Goal: Transaction & Acquisition: Subscribe to service/newsletter

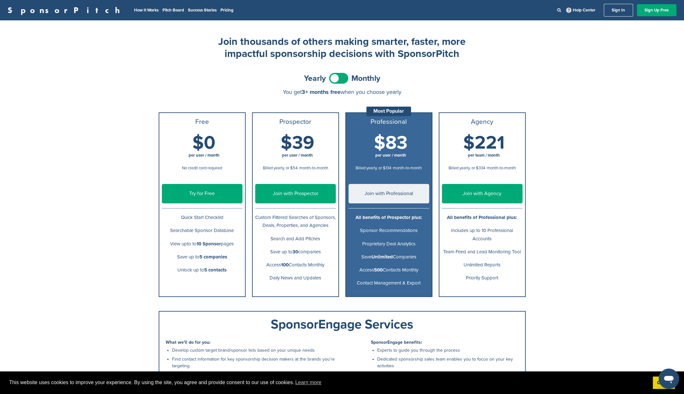
click at [340, 81] on span at bounding box center [338, 78] width 19 height 11
click at [336, 81] on span at bounding box center [338, 78] width 19 height 11
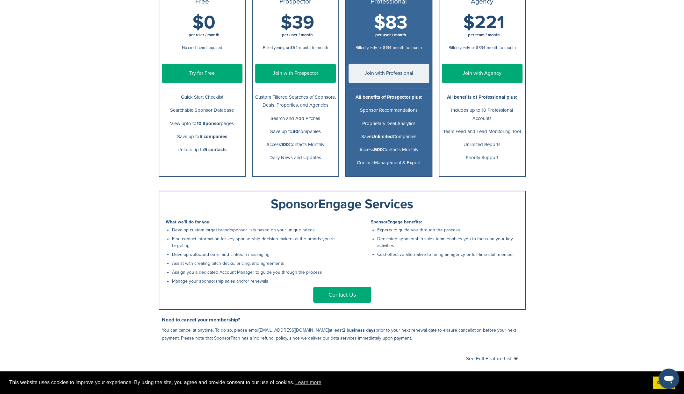
scroll to position [32, 0]
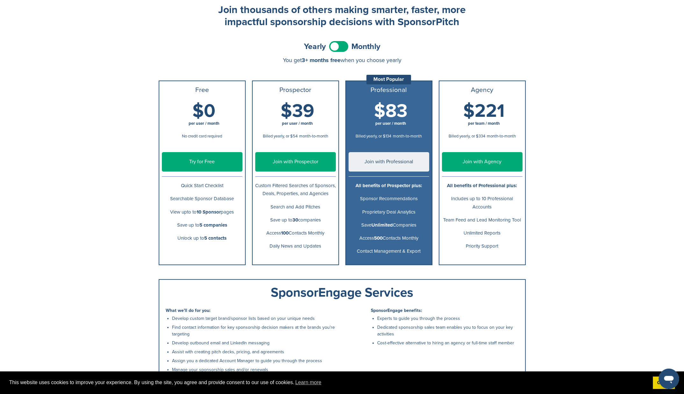
click at [208, 164] on link "Try for Free" at bounding box center [202, 161] width 81 height 19
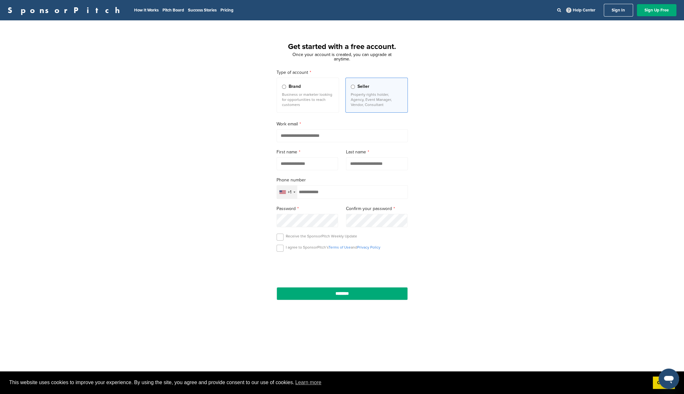
click at [283, 190] on div "+1" at bounding box center [287, 192] width 20 height 13
click at [292, 210] on input "text" at bounding box center [342, 206] width 131 height 13
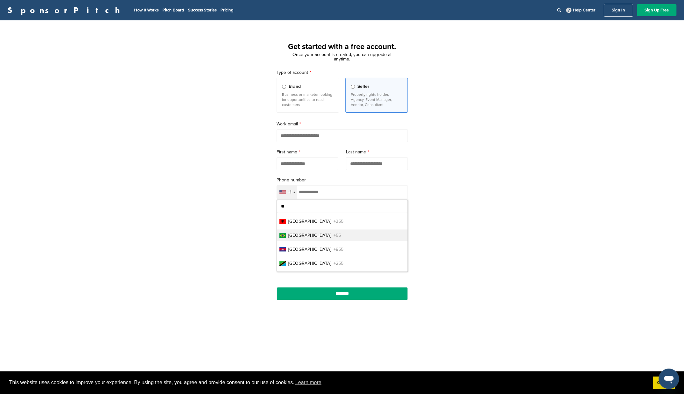
type input "**"
click at [294, 230] on li "Brazil +55" at bounding box center [342, 236] width 131 height 12
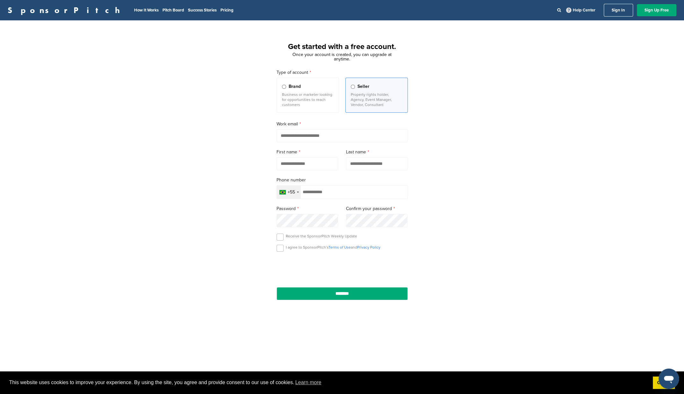
click at [291, 136] on input "email" at bounding box center [341, 135] width 131 height 13
type input "**********"
drag, startPoint x: 238, startPoint y: 160, endPoint x: 262, endPoint y: 158, distance: 24.9
click at [238, 160] on div "**********" at bounding box center [342, 176] width 684 height 296
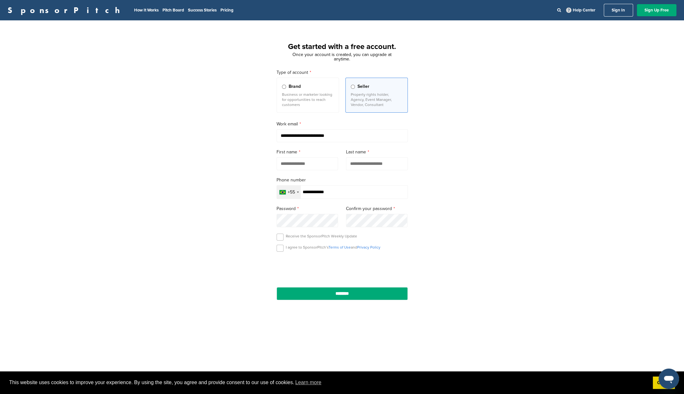
click at [297, 162] on input "text" at bounding box center [307, 163] width 62 height 13
type input "******"
type input "**********"
click at [297, 162] on input "******" at bounding box center [307, 163] width 62 height 13
click at [385, 162] on input "**********" at bounding box center [377, 163] width 62 height 13
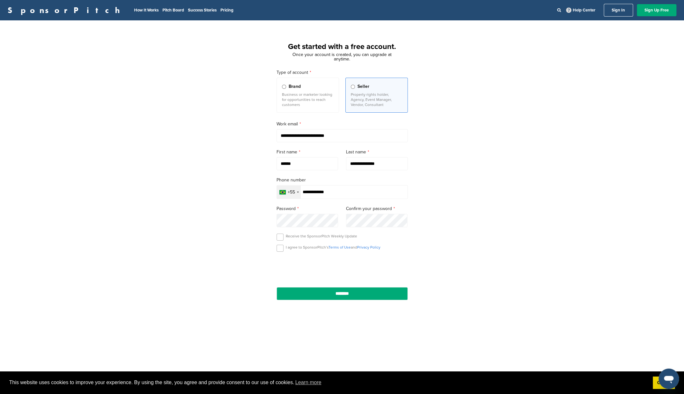
drag, startPoint x: 256, startPoint y: 253, endPoint x: 260, endPoint y: 251, distance: 3.7
click at [256, 253] on div "**********" at bounding box center [342, 176] width 684 height 296
click at [286, 245] on p "I agree to SponsorPitch’s Terms of Use and Privacy Policy" at bounding box center [333, 247] width 95 height 5
drag, startPoint x: 281, startPoint y: 247, endPoint x: 281, endPoint y: 238, distance: 9.6
click at [281, 247] on label at bounding box center [279, 248] width 7 height 7
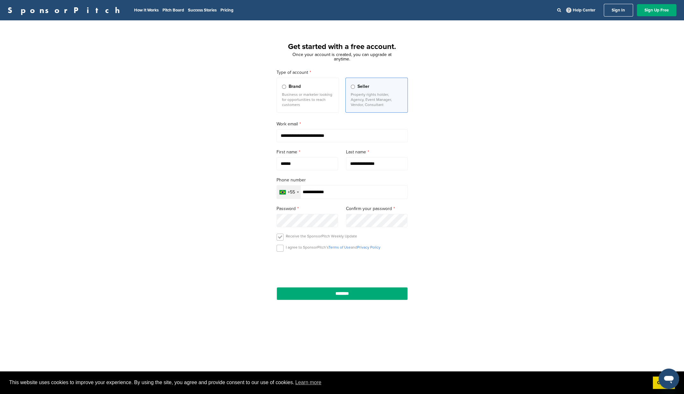
click at [281, 237] on label at bounding box center [279, 237] width 7 height 7
click at [340, 294] on input "********" at bounding box center [341, 293] width 131 height 13
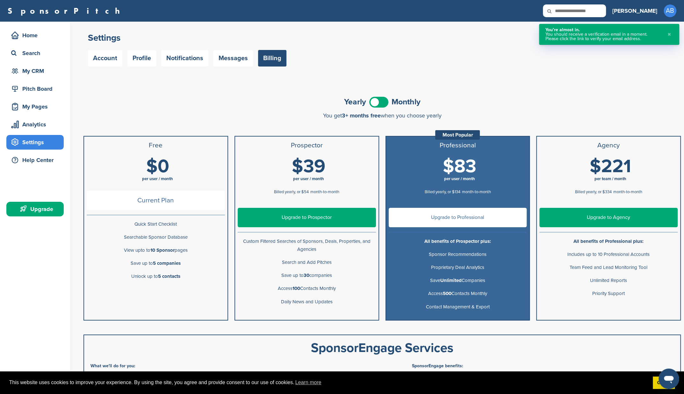
click at [164, 108] on div "Yearly Monthly" at bounding box center [381, 102] width 597 height 14
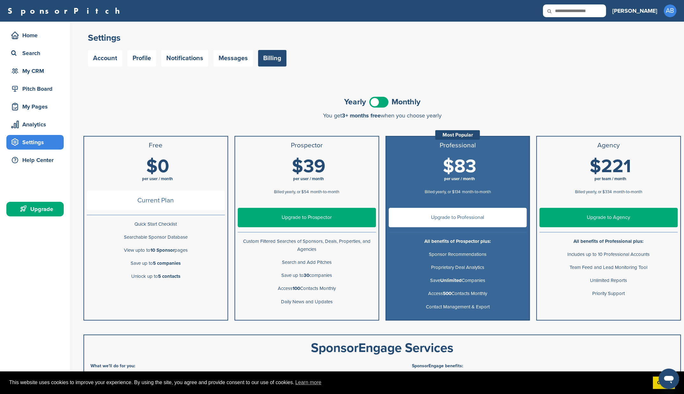
click at [169, 105] on div "Yearly Monthly" at bounding box center [381, 102] width 597 height 14
drag, startPoint x: 378, startPoint y: 58, endPoint x: 362, endPoint y: 62, distance: 17.2
click at [378, 58] on div "Account Profile Notifications Messages Billing" at bounding box center [382, 58] width 588 height 17
click at [22, 53] on div "Search" at bounding box center [37, 52] width 54 height 11
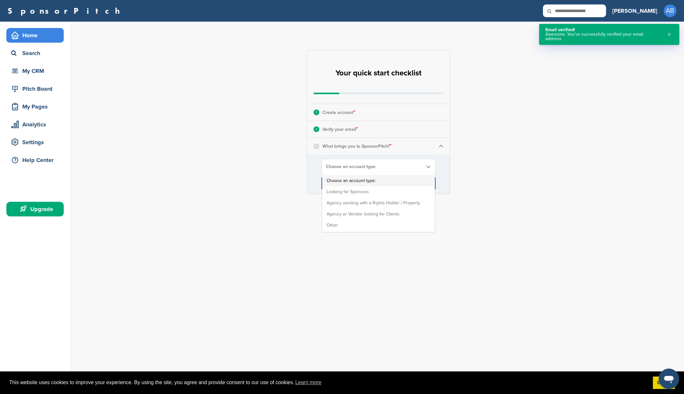
click at [376, 167] on span "Choose an account type:" at bounding box center [374, 166] width 97 height 5
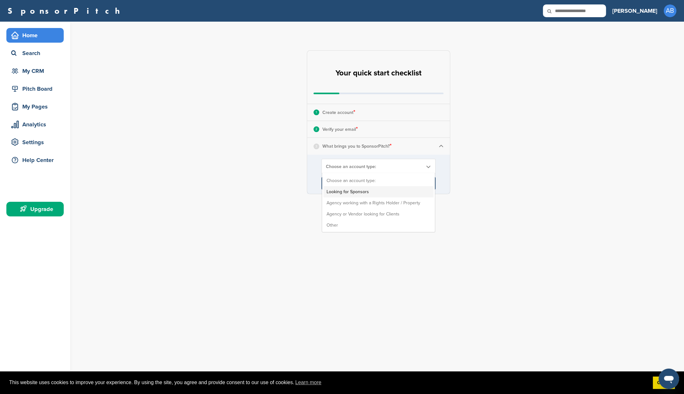
click at [347, 194] on li "Looking for Sponsors" at bounding box center [378, 191] width 110 height 11
click at [380, 183] on input "****" at bounding box center [378, 183] width 114 height 13
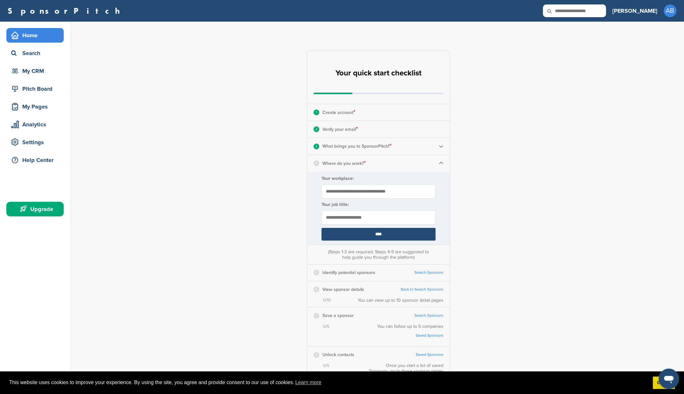
click at [347, 191] on input "Your workplace:" at bounding box center [378, 191] width 114 height 14
type input "********"
click at [351, 219] on input "text" at bounding box center [378, 218] width 114 height 14
type input "**********"
click at [384, 149] on p "What brings you to SponsorPitch? *" at bounding box center [356, 146] width 69 height 8
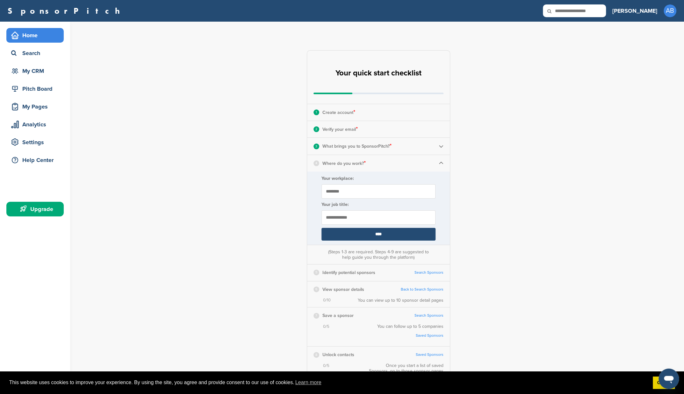
click at [440, 147] on img at bounding box center [441, 146] width 5 height 5
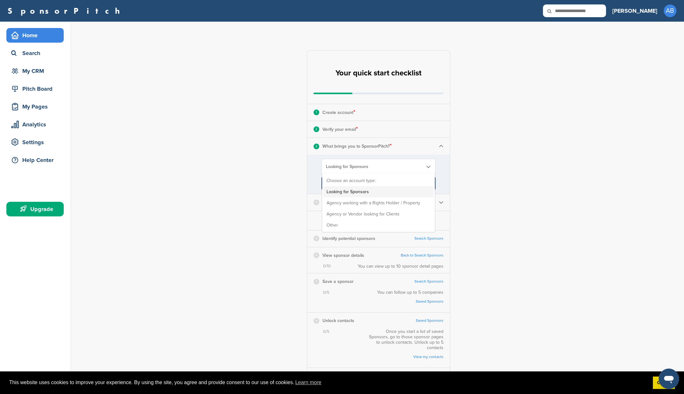
click at [368, 164] on span "Looking for Sponsors" at bounding box center [374, 166] width 97 height 5
click at [358, 224] on li "Other" at bounding box center [378, 225] width 110 height 11
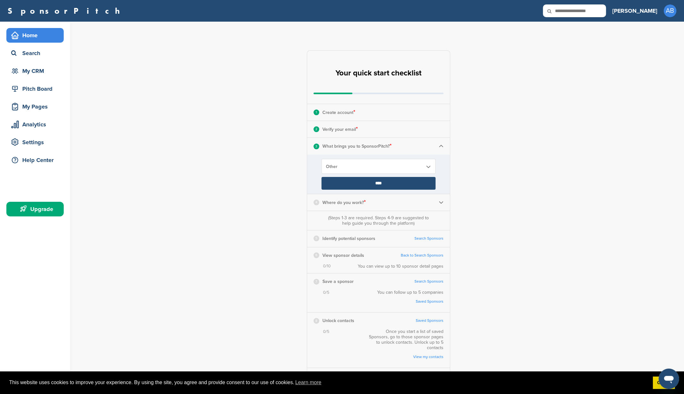
click at [365, 187] on input "****" at bounding box center [378, 183] width 114 height 13
click at [377, 184] on input "****" at bounding box center [378, 183] width 114 height 13
click at [457, 155] on div "**********" at bounding box center [382, 218] width 604 height 392
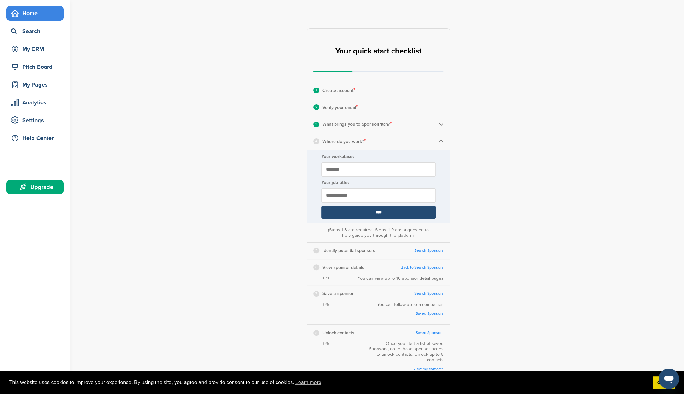
scroll to position [32, 0]
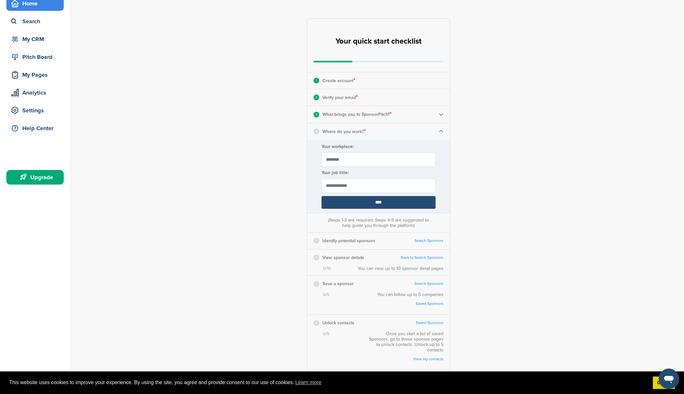
click at [384, 203] on input "****" at bounding box center [378, 202] width 114 height 13
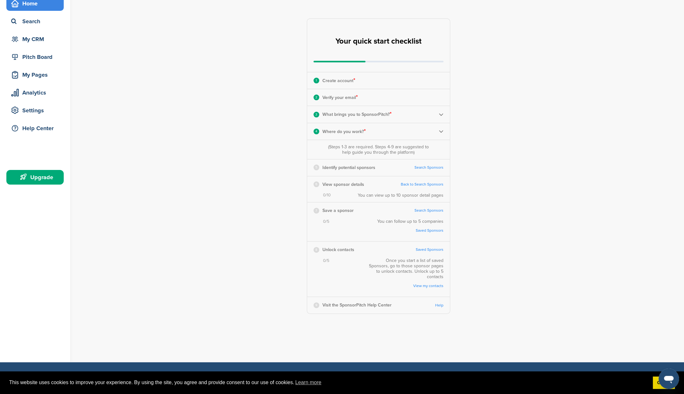
click at [422, 167] on link "Search Sponsors" at bounding box center [428, 167] width 29 height 5
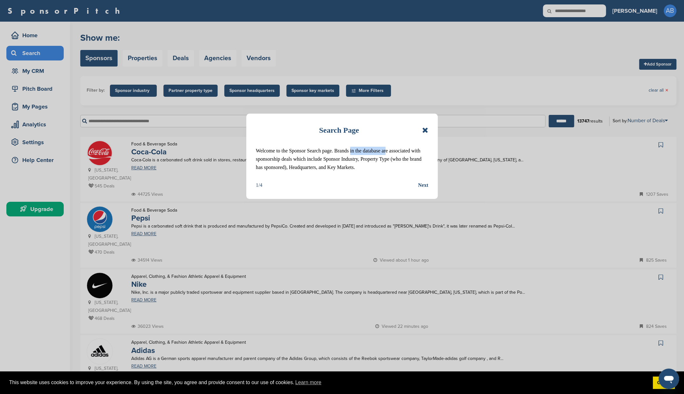
drag, startPoint x: 347, startPoint y: 152, endPoint x: 396, endPoint y: 154, distance: 48.1
click at [387, 152] on p "Welcome to the Sponsor Search page. Brands in the database are associated with …" at bounding box center [342, 159] width 172 height 25
drag, startPoint x: 271, startPoint y: 163, endPoint x: 328, endPoint y: 160, distance: 57.1
click at [326, 160] on p "Welcome to the Sponsor Search page. Brands in the database are associated with …" at bounding box center [342, 159] width 172 height 25
drag, startPoint x: 317, startPoint y: 168, endPoint x: 332, endPoint y: 167, distance: 15.3
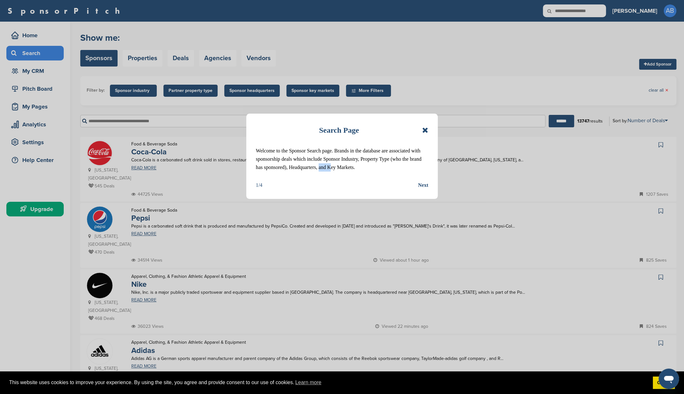
click at [331, 167] on p "Welcome to the Sponsor Search page. Brands in the database are associated with …" at bounding box center [342, 159] width 172 height 25
drag, startPoint x: 266, startPoint y: 168, endPoint x: 300, endPoint y: 169, distance: 34.4
click at [299, 169] on p "Welcome to the Sponsor Search page. Brands in the database are associated with …" at bounding box center [342, 159] width 172 height 25
drag, startPoint x: 328, startPoint y: 169, endPoint x: 337, endPoint y: 168, distance: 8.9
click at [333, 168] on p "Welcome to the Sponsor Search page. Brands in the database are associated with …" at bounding box center [342, 159] width 172 height 25
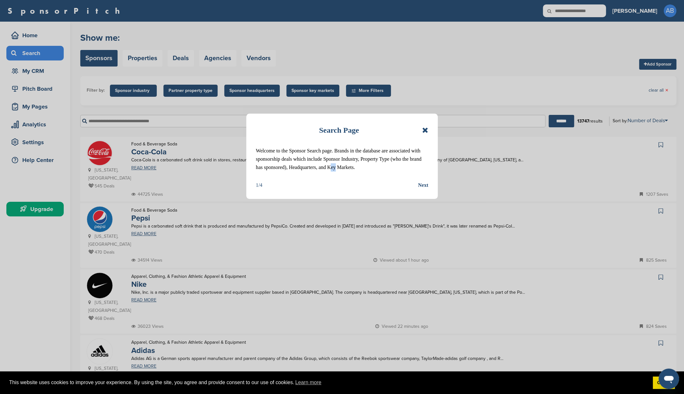
click at [424, 186] on div "Next" at bounding box center [423, 185] width 10 height 8
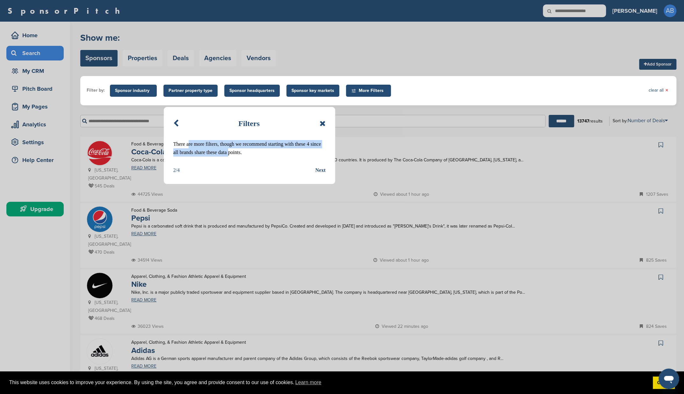
drag, startPoint x: 188, startPoint y: 144, endPoint x: 236, endPoint y: 156, distance: 49.9
click at [231, 155] on p "There are more filters, though we recommend starting with these 4 since all bra…" at bounding box center [249, 148] width 152 height 17
click at [238, 154] on p "There are more filters, though we recommend starting with these 4 since all bra…" at bounding box center [249, 148] width 152 height 17
click at [321, 171] on div "Next" at bounding box center [320, 170] width 10 height 8
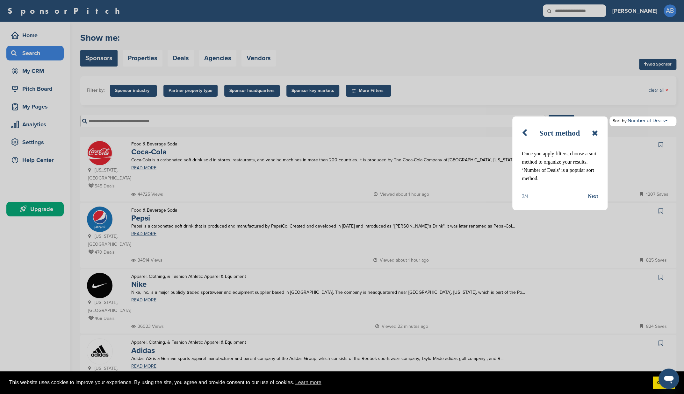
click at [591, 197] on div "Next" at bounding box center [593, 196] width 10 height 8
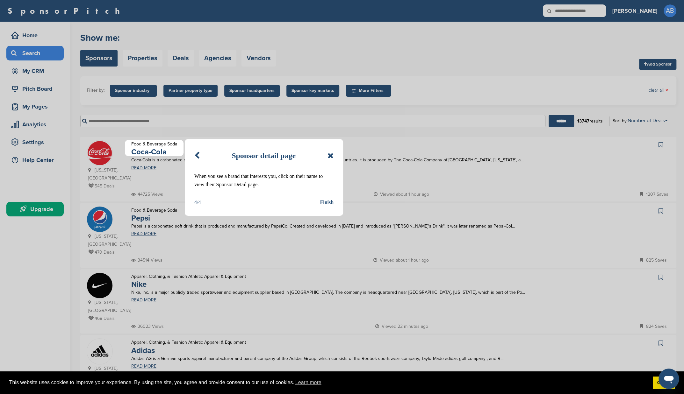
click at [331, 202] on div "Finish" at bounding box center [327, 202] width 14 height 8
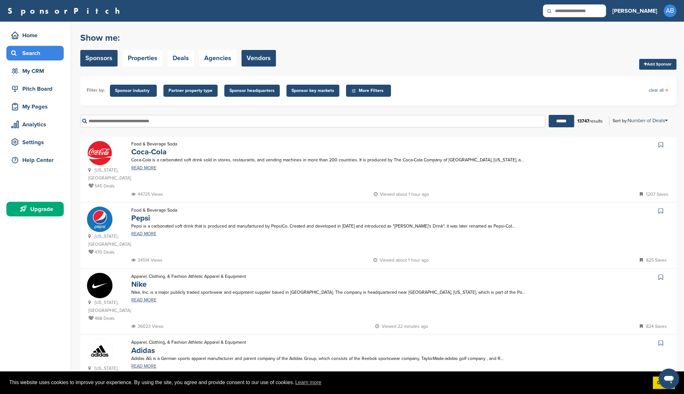
click at [260, 61] on link "Vendors" at bounding box center [258, 58] width 34 height 17
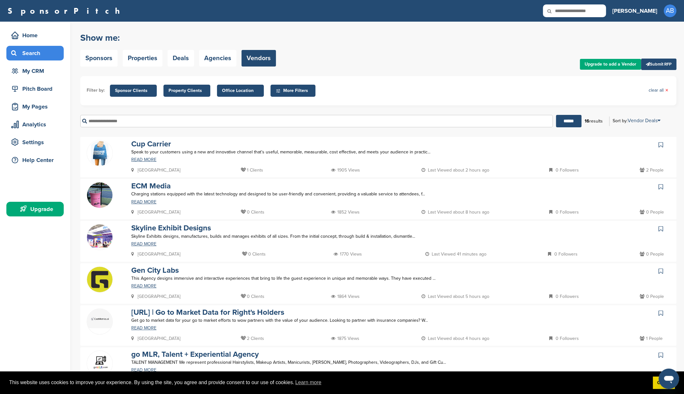
click at [195, 91] on span "Property Clients" at bounding box center [186, 90] width 37 height 7
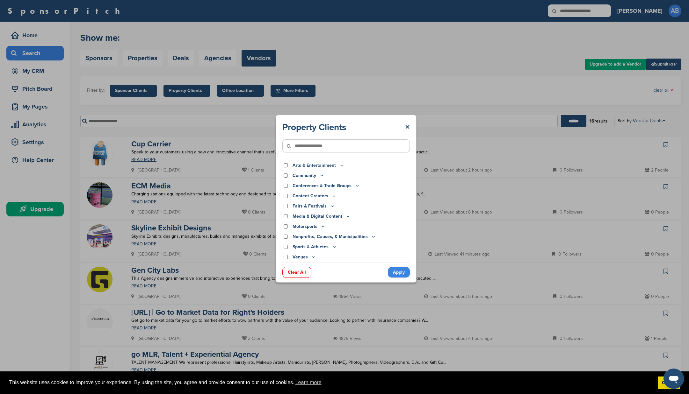
click at [365, 71] on div "Property Clients × Arts & Entertainment Actor/Actress Amusement Park Aquariums …" at bounding box center [346, 198] width 692 height 397
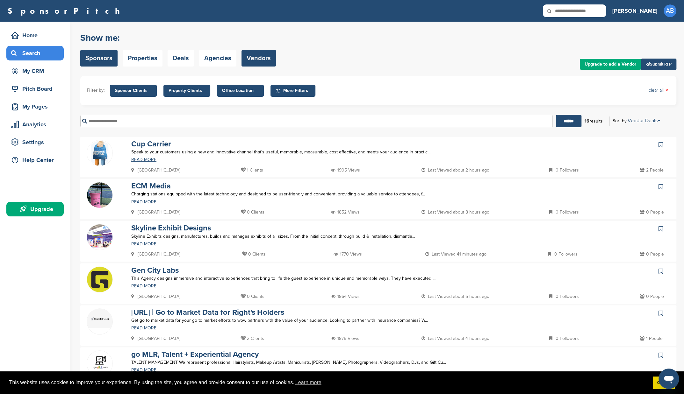
click at [112, 61] on link "Sponsors" at bounding box center [98, 58] width 37 height 17
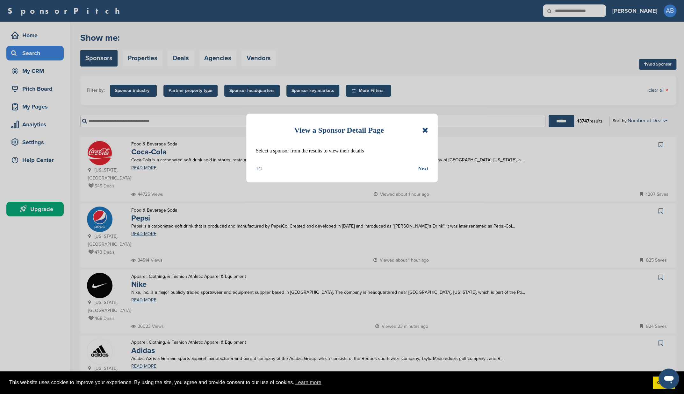
click at [423, 128] on icon at bounding box center [425, 130] width 6 height 8
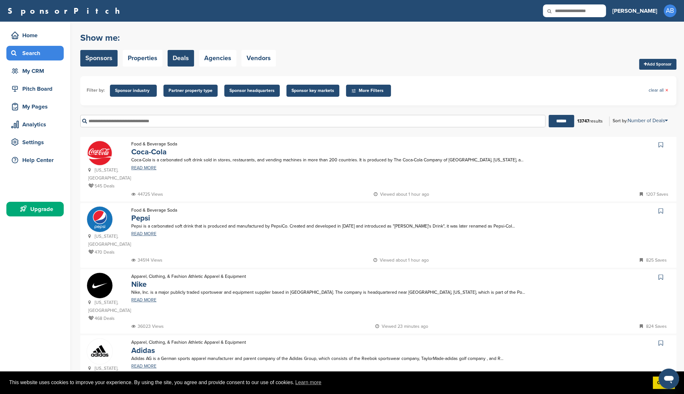
click at [182, 63] on link "Deals" at bounding box center [181, 58] width 26 height 17
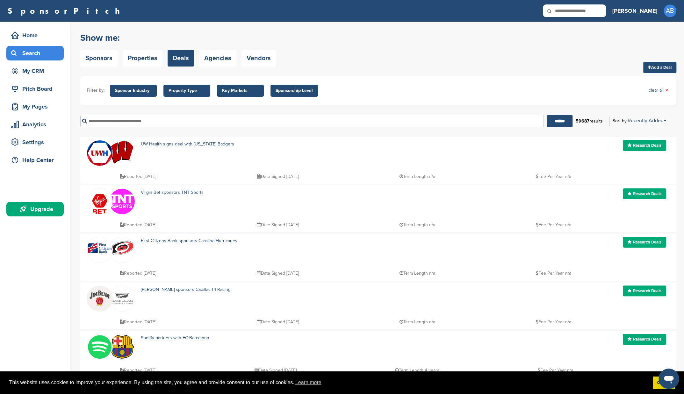
click at [196, 91] on span "Property Type" at bounding box center [186, 90] width 37 height 7
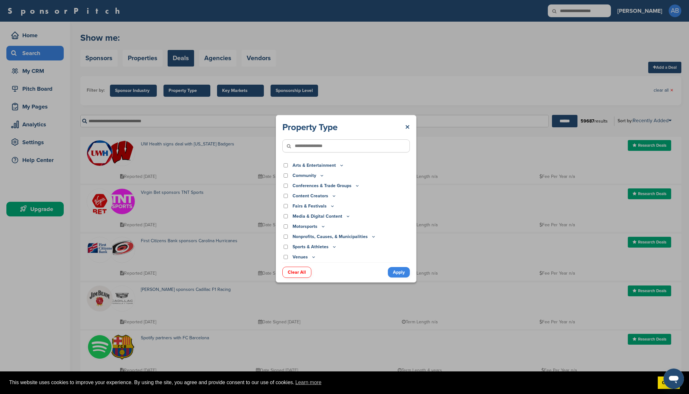
click at [318, 174] on p "Community" at bounding box center [308, 175] width 32 height 7
click at [321, 175] on icon at bounding box center [321, 175] width 5 height 5
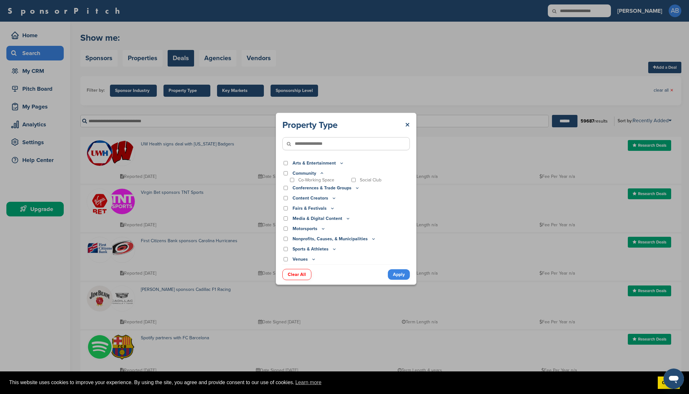
click at [321, 174] on icon at bounding box center [321, 173] width 5 height 5
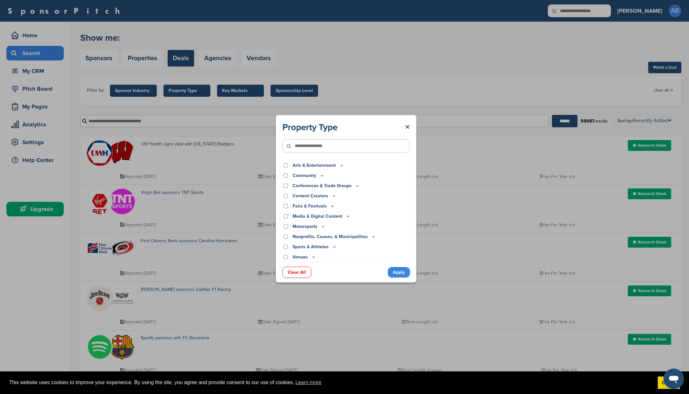
click at [372, 237] on icon at bounding box center [373, 236] width 2 height 1
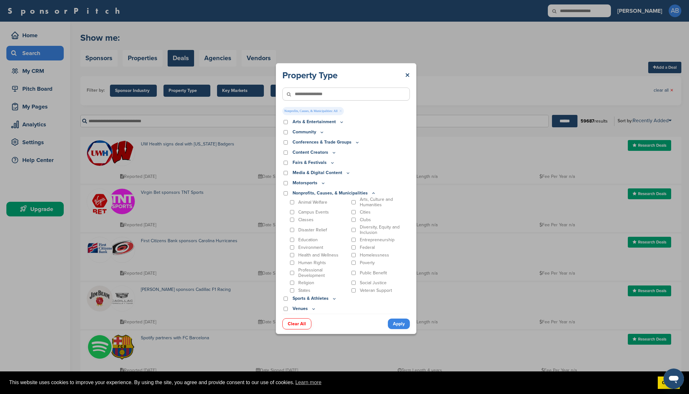
click at [396, 324] on link "Apply" at bounding box center [399, 324] width 22 height 11
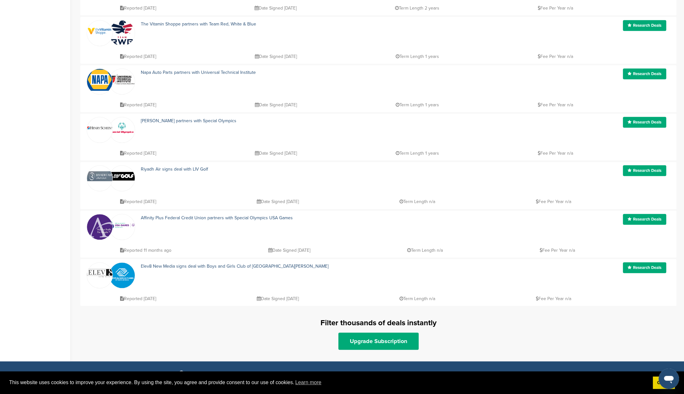
scroll to position [331, 0]
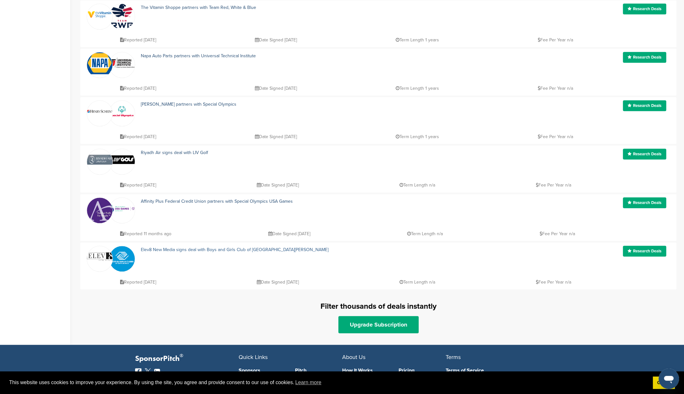
click at [247, 248] on link "Elev8 New Media signs deal with Boys and Girls Club of Santa Monica" at bounding box center [235, 249] width 188 height 5
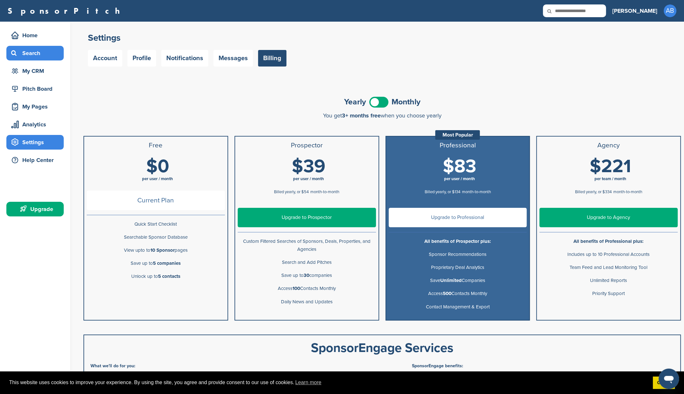
click at [32, 56] on div "Search" at bounding box center [37, 52] width 54 height 11
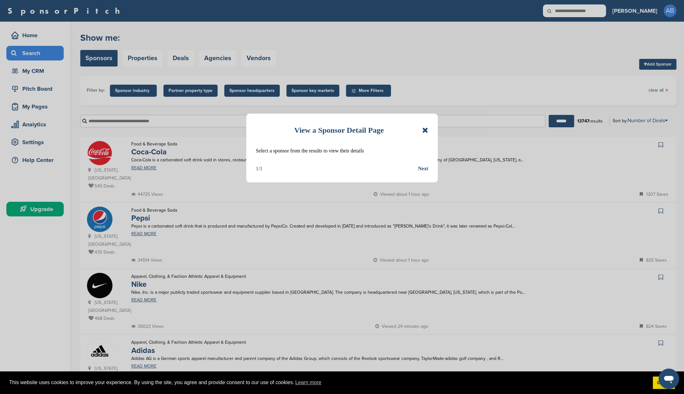
click at [425, 132] on icon at bounding box center [425, 130] width 6 height 8
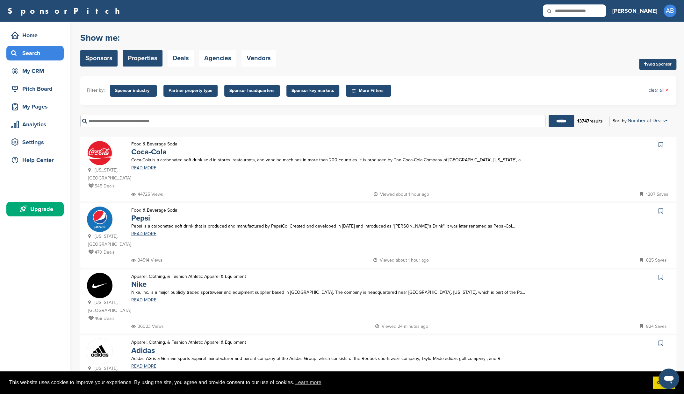
click at [135, 61] on link "Properties" at bounding box center [143, 58] width 40 height 17
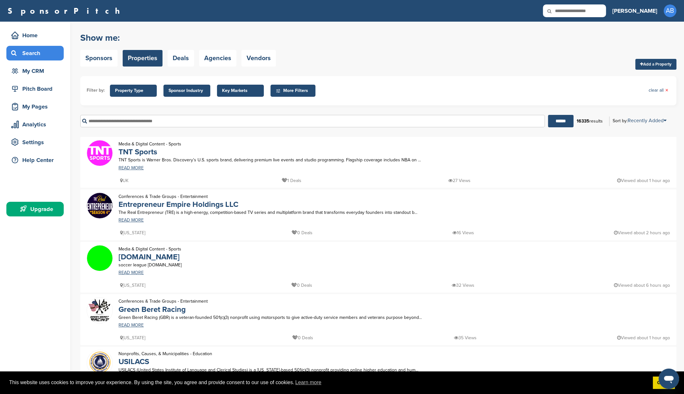
click at [124, 90] on span "Property Type" at bounding box center [133, 90] width 37 height 7
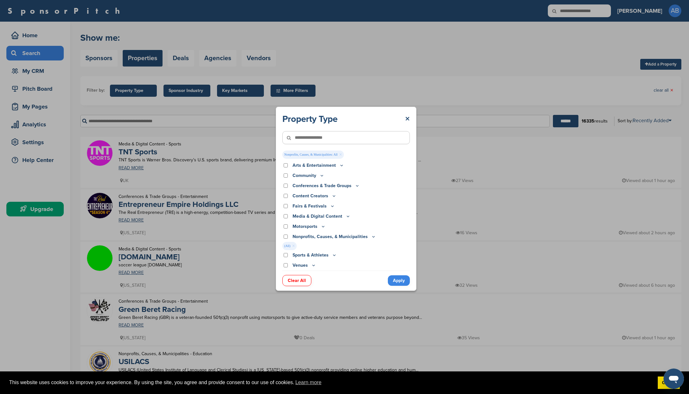
click at [399, 281] on link "Apply" at bounding box center [399, 281] width 22 height 11
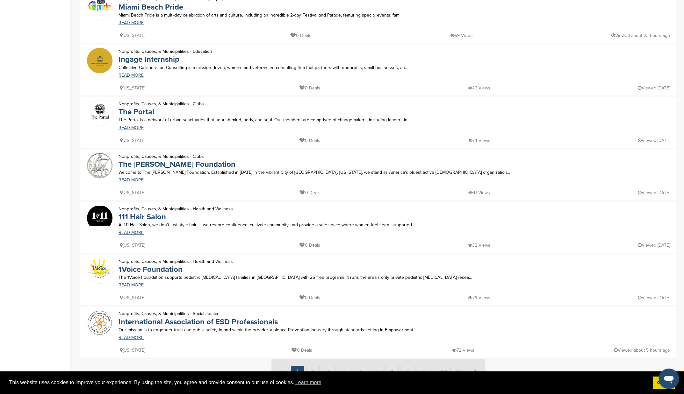
scroll to position [319, 0]
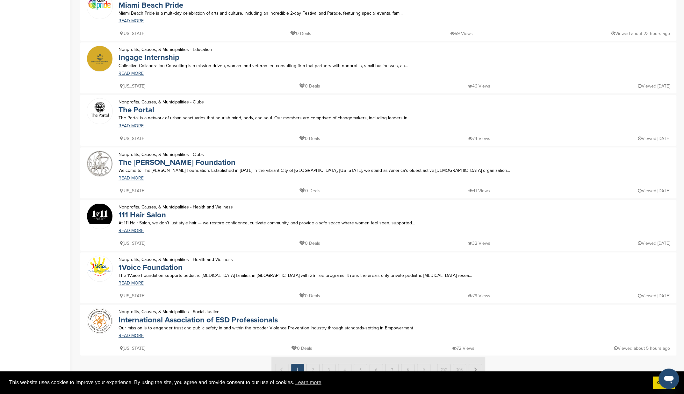
click at [133, 179] on link "READ MORE" at bounding box center [320, 178] width 405 height 4
